Goal: Task Accomplishment & Management: Complete application form

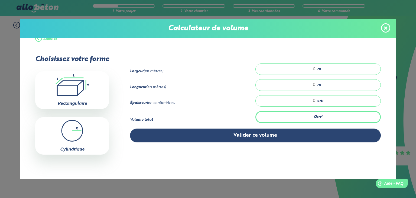
click at [311, 67] on input "number" at bounding box center [288, 68] width 55 height 5
drag, startPoint x: 312, startPoint y: 68, endPoint x: 304, endPoint y: 68, distance: 8.1
click at [304, 68] on input "number" at bounding box center [288, 68] width 55 height 5
type input "13"
click at [305, 84] on input "number" at bounding box center [288, 84] width 55 height 5
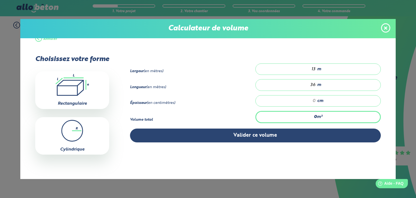
type input "36"
click at [312, 99] on input "number" at bounding box center [288, 100] width 55 height 5
type input "9.36"
type input "2"
type input "93.6"
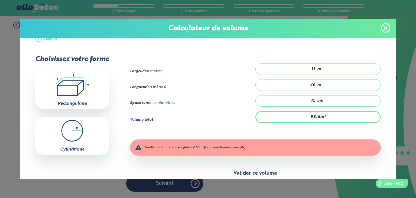
type input "20"
click at [333, 172] on button "Valider ce volume" at bounding box center [255, 173] width 251 height 14
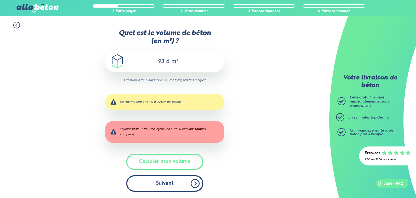
click at [181, 188] on button "Suivant" at bounding box center [164, 183] width 77 height 17
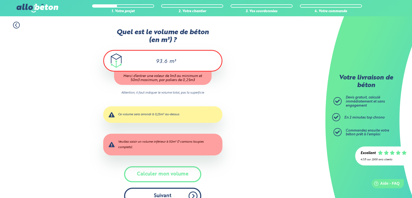
click at [180, 191] on button "Suivant" at bounding box center [162, 195] width 77 height 17
drag, startPoint x: 167, startPoint y: 63, endPoint x: 117, endPoint y: 57, distance: 50.1
click at [117, 57] on div "93.6 m³" at bounding box center [162, 61] width 119 height 22
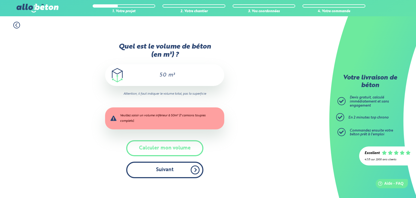
click at [171, 177] on button "Suivant" at bounding box center [164, 169] width 77 height 17
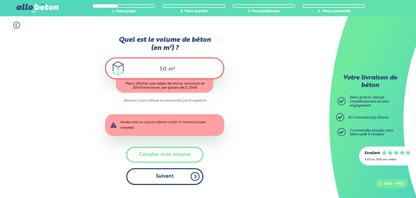
click at [171, 177] on button "Suivant" at bounding box center [164, 176] width 77 height 17
click at [176, 180] on button "Suivant" at bounding box center [164, 176] width 77 height 17
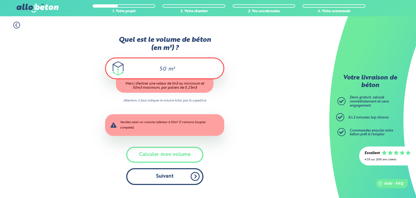
click at [176, 180] on button "Suivant" at bounding box center [164, 176] width 77 height 17
type input "5"
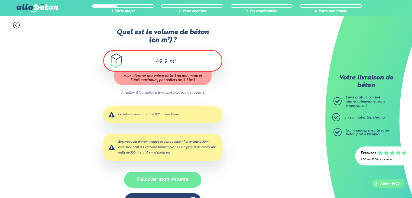
type input "49.9"
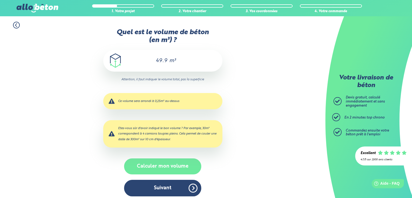
click at [172, 182] on div "Quel est le volume de béton (en m³) ? 49.9 m³ Attention, il faut indiquer le vo…" at bounding box center [162, 114] width 119 height 173
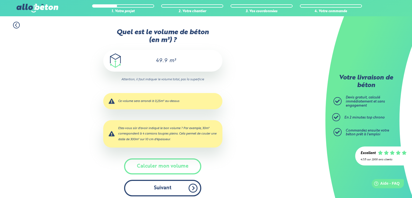
click at [175, 190] on button "Suivant" at bounding box center [162, 187] width 77 height 17
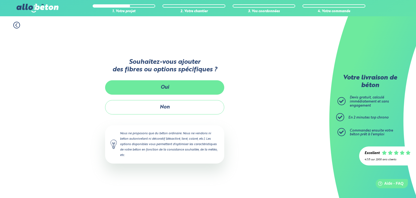
click at [163, 88] on button "Oui" at bounding box center [164, 87] width 119 height 14
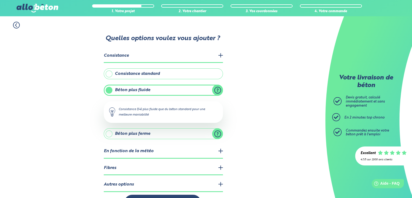
click at [218, 90] on label "Béton plus fluide" at bounding box center [163, 89] width 119 height 11
click at [0, 0] on input "Béton plus fluide" at bounding box center [0, 0] width 0 height 0
click at [210, 75] on label "Consistance standard" at bounding box center [163, 73] width 119 height 11
click at [0, 0] on input "Consistance standard" at bounding box center [0, 0] width 0 height 0
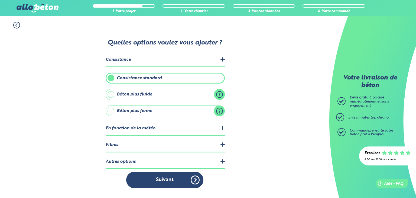
click at [221, 129] on legend "En fonction de la météo" at bounding box center [165, 128] width 119 height 14
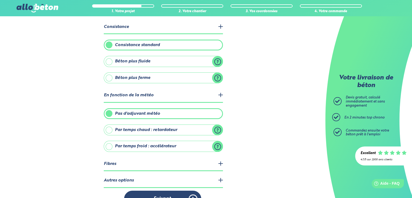
scroll to position [41, 0]
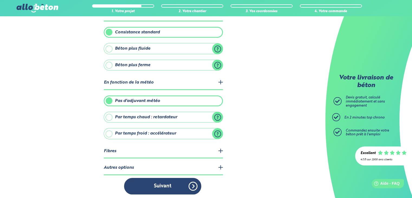
click at [218, 150] on legend "Fibres" at bounding box center [163, 151] width 119 height 14
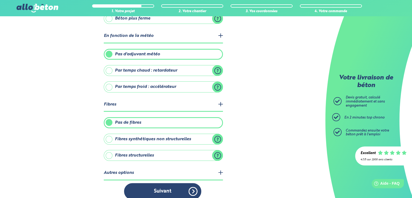
scroll to position [93, 0]
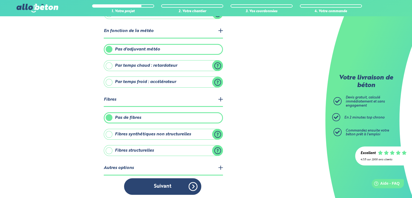
click at [217, 131] on label "Fibres synthétiques non structurelles" at bounding box center [163, 134] width 119 height 11
click at [0, 0] on input "Fibres synthétiques non structurelles" at bounding box center [0, 0] width 0 height 0
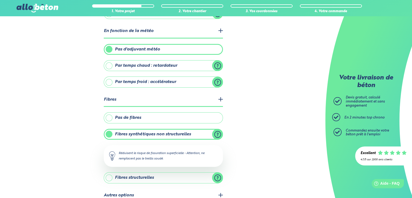
click at [217, 175] on label "Fibres structurelles" at bounding box center [163, 177] width 119 height 11
click at [0, 0] on input "Fibres structurelles" at bounding box center [0, 0] width 0 height 0
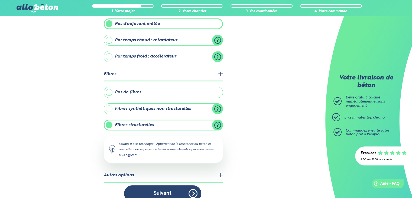
scroll to position [125, 0]
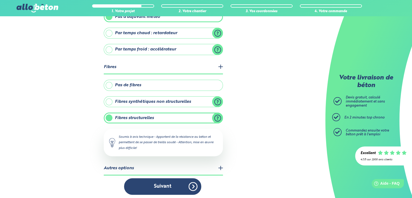
click at [188, 166] on legend "Autres options" at bounding box center [163, 168] width 119 height 14
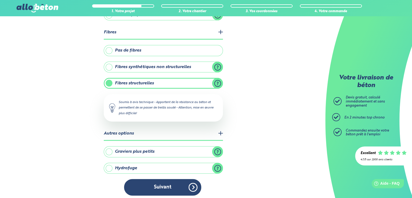
scroll to position [160, 0]
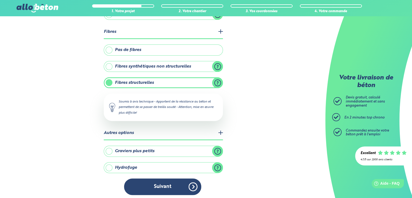
click at [217, 151] on label "Graviers plus petits" at bounding box center [163, 150] width 119 height 11
click at [0, 0] on input "Graviers plus petits" at bounding box center [0, 0] width 0 height 0
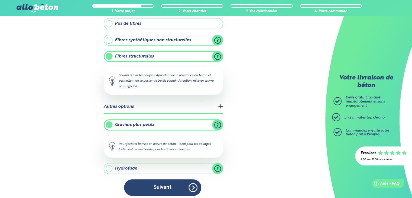
scroll to position [187, 0]
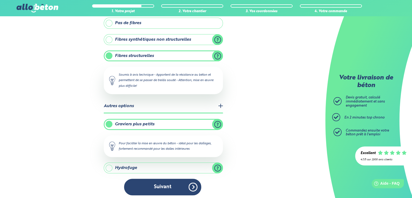
click at [218, 120] on label "Graviers plus petits" at bounding box center [163, 124] width 119 height 11
click at [0, 0] on input "Graviers plus petits" at bounding box center [0, 0] width 0 height 0
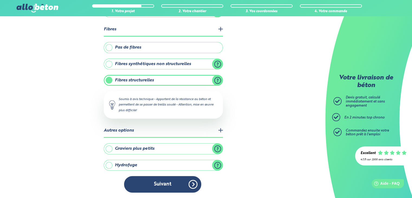
scroll to position [160, 0]
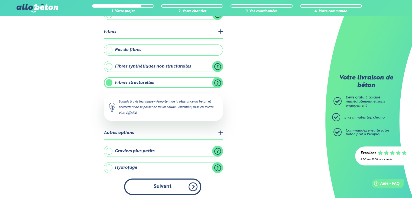
click at [173, 184] on button "Suivant" at bounding box center [162, 186] width 77 height 17
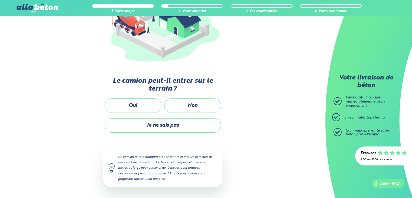
scroll to position [89, 0]
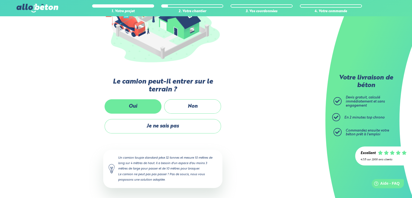
click at [140, 107] on label "Oui" at bounding box center [132, 106] width 57 height 14
click at [0, 0] on input "Oui" at bounding box center [0, 0] width 0 height 0
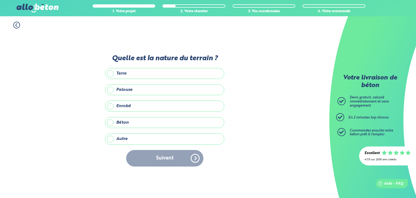
click at [131, 136] on label "Autre" at bounding box center [164, 138] width 119 height 11
click at [0, 0] on input "Autre" at bounding box center [0, 0] width 0 height 0
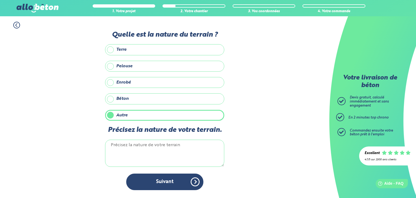
click at [130, 51] on label "Terre" at bounding box center [164, 49] width 119 height 11
click at [0, 0] on input "Terre" at bounding box center [0, 0] width 0 height 0
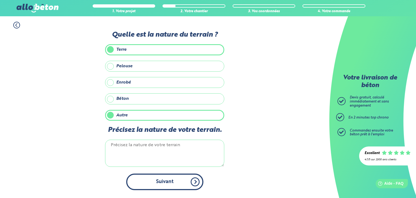
click at [163, 178] on button "Suivant" at bounding box center [164, 181] width 77 height 17
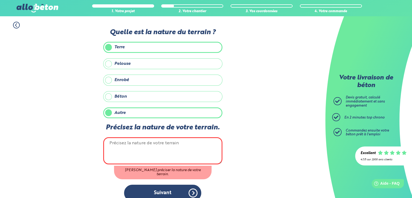
click at [135, 142] on textarea "Précisez la nature de votre terrain." at bounding box center [162, 150] width 119 height 27
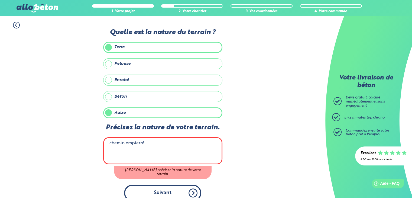
type textarea "chemin empierré"
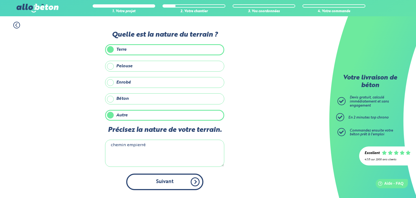
click at [172, 185] on button "Suivant" at bounding box center [164, 181] width 77 height 17
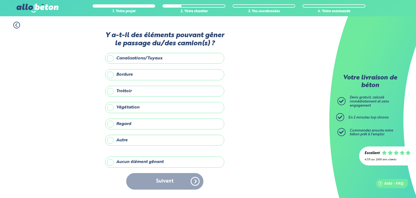
click at [157, 163] on label "Aucun élément gênant" at bounding box center [164, 161] width 119 height 11
click at [0, 0] on input "Aucun élément gênant" at bounding box center [0, 0] width 0 height 0
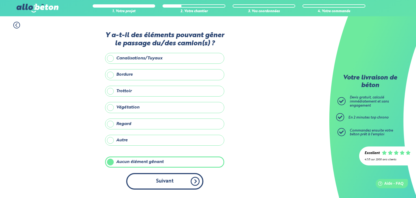
click at [169, 182] on button "Suivant" at bounding box center [164, 181] width 77 height 17
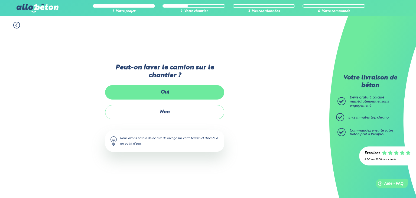
click at [152, 89] on label "Oui" at bounding box center [164, 92] width 119 height 14
click at [0, 0] on input "Oui" at bounding box center [0, 0] width 0 height 0
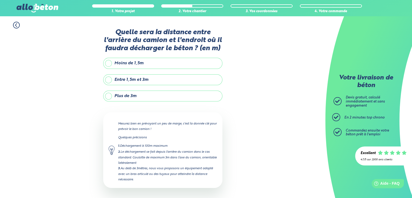
click at [141, 63] on label "Moins de 1,5m" at bounding box center [162, 63] width 119 height 11
click at [0, 0] on input "Moins de 1,5m" at bounding box center [0, 0] width 0 height 0
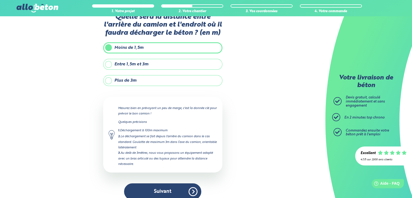
scroll to position [21, 0]
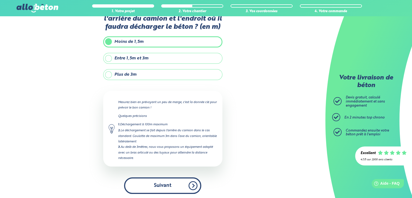
click at [169, 186] on button "Suivant" at bounding box center [162, 185] width 77 height 17
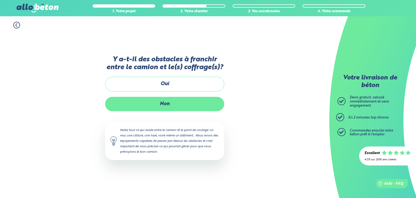
click at [163, 104] on label "Non" at bounding box center [164, 104] width 119 height 14
click at [0, 0] on input "Non" at bounding box center [0, 0] width 0 height 0
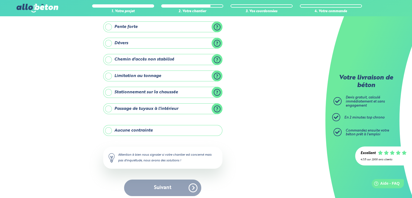
scroll to position [52, 0]
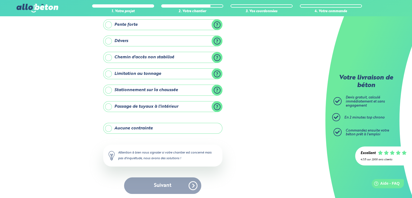
click at [175, 186] on div "Suivant" at bounding box center [162, 185] width 119 height 17
click at [158, 131] on label "Aucune contrainte" at bounding box center [162, 128] width 119 height 11
click at [0, 0] on input "Aucune contrainte" at bounding box center [0, 0] width 0 height 0
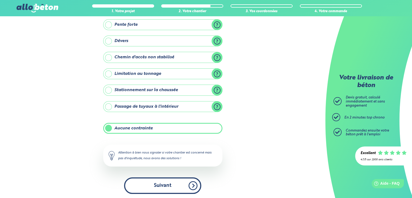
click at [183, 192] on button "Suivant" at bounding box center [162, 185] width 77 height 17
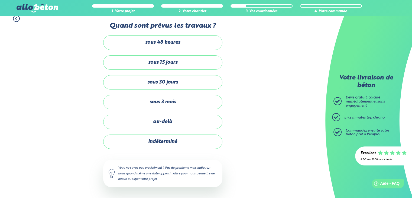
scroll to position [6, 0]
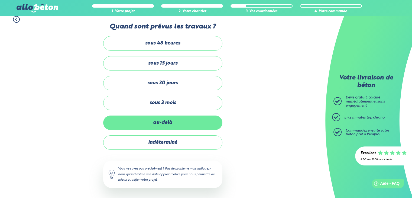
click at [189, 126] on label "au-delà" at bounding box center [162, 122] width 119 height 14
click at [0, 0] on input "au-delà" at bounding box center [0, 0] width 0 height 0
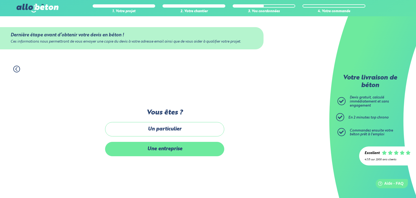
click at [190, 153] on label "Une entreprise" at bounding box center [164, 149] width 119 height 14
click at [0, 0] on input "Une entreprise" at bounding box center [0, 0] width 0 height 0
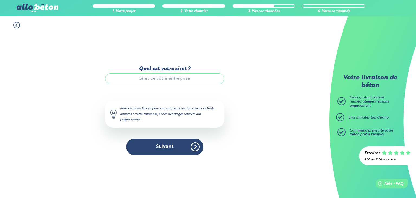
click at [169, 80] on input "Quel est votre siret ?" at bounding box center [164, 78] width 119 height 11
type input "51882972600026"
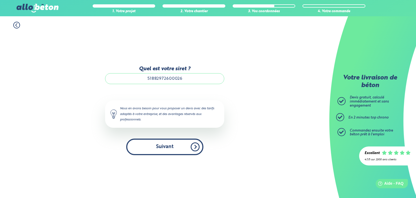
click at [172, 139] on button "Suivant" at bounding box center [164, 146] width 77 height 17
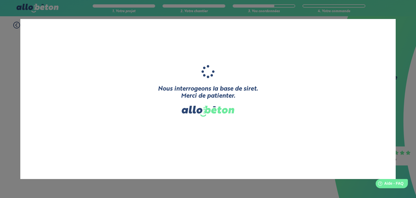
type input "[[GEOGRAPHIC_DATA]]"
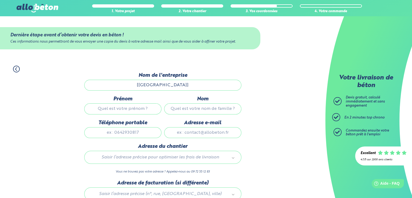
click at [186, 84] on input "[[GEOGRAPHIC_DATA]]" at bounding box center [162, 85] width 157 height 11
click at [161, 86] on input "[[GEOGRAPHIC_DATA]]" at bounding box center [162, 85] width 157 height 11
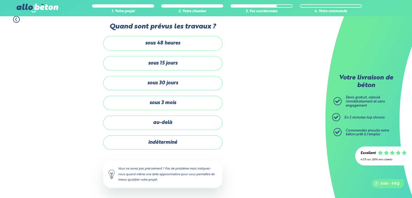
scroll to position [52, 0]
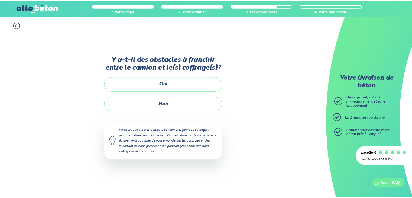
scroll to position [21, 0]
